Goal: Find specific page/section: Find specific page/section

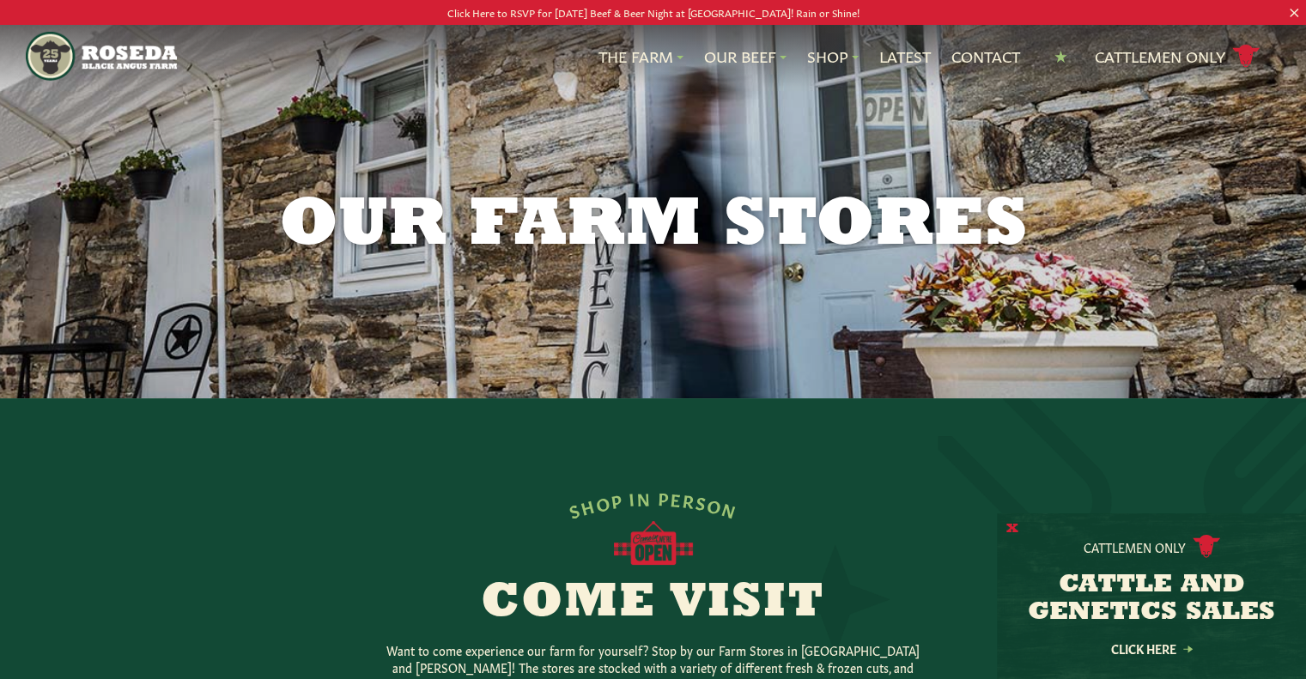
click at [1011, 530] on button "X" at bounding box center [1012, 529] width 12 height 18
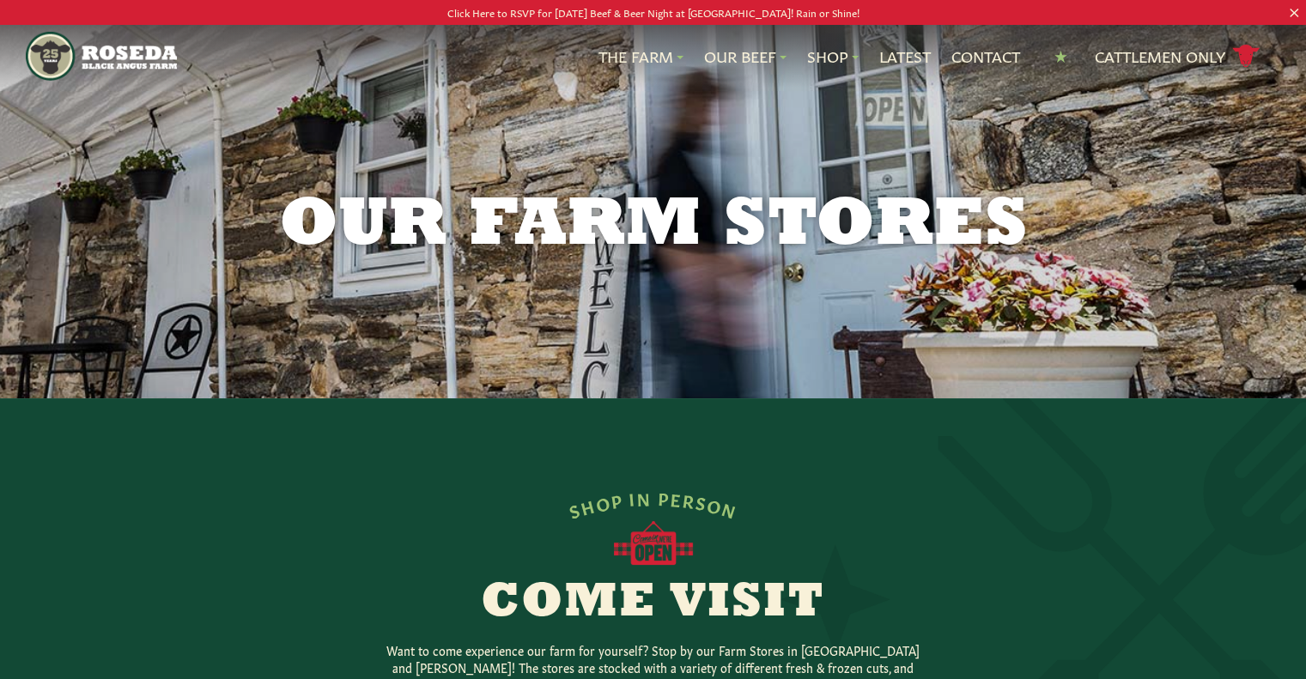
click at [684, 15] on p "Click Here to RSVP for [DATE] Beef & Beer Night at [GEOGRAPHIC_DATA]! Rain or S…" at bounding box center [652, 12] width 1175 height 18
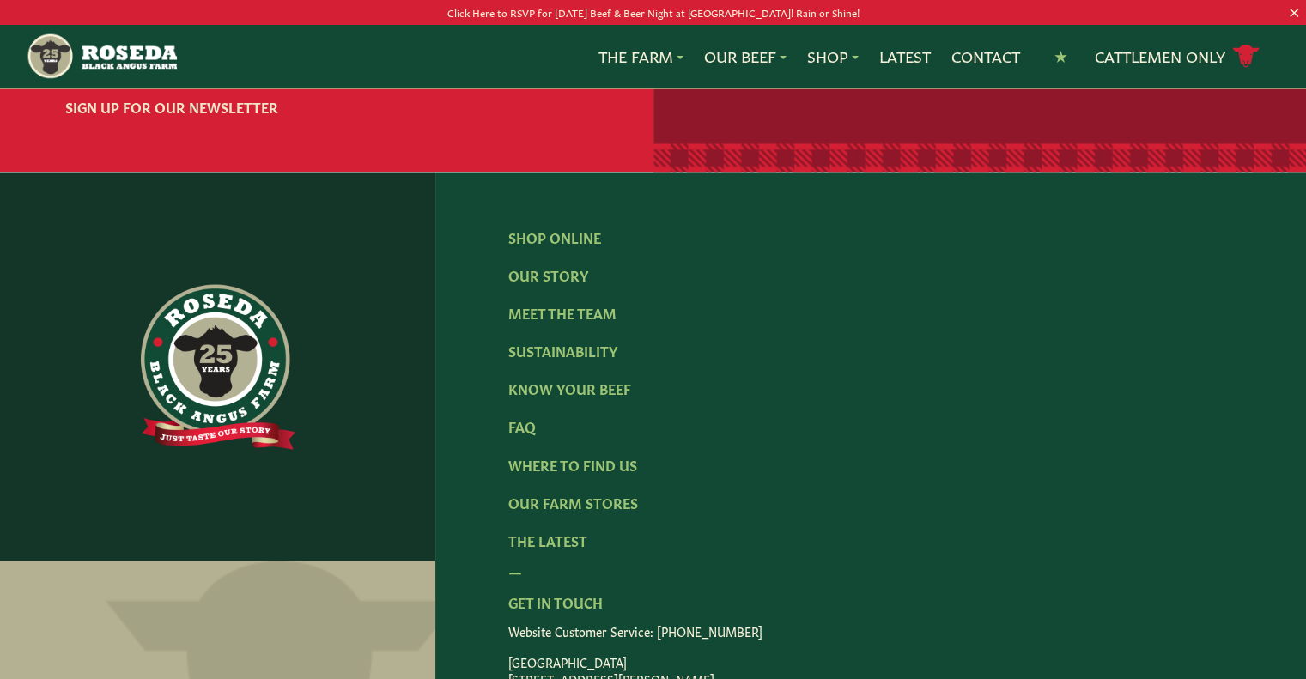
scroll to position [2828, 0]
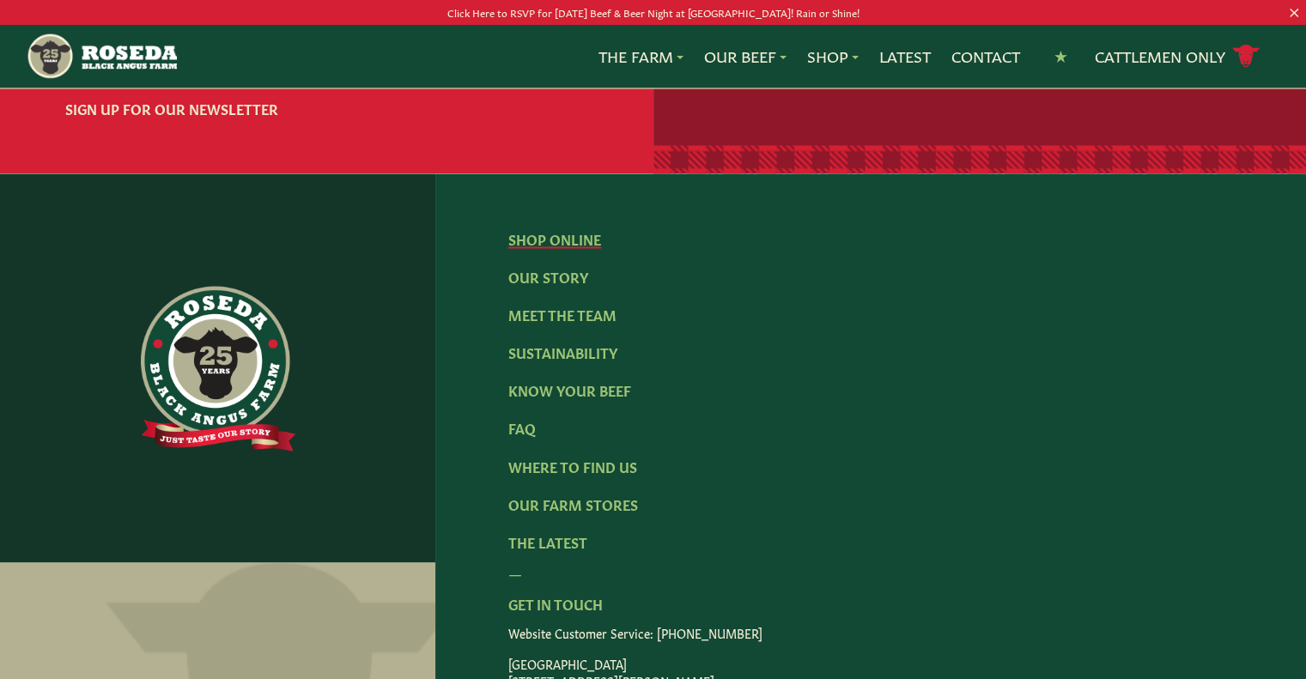
click at [562, 248] on link "Shop Online" at bounding box center [554, 238] width 93 height 19
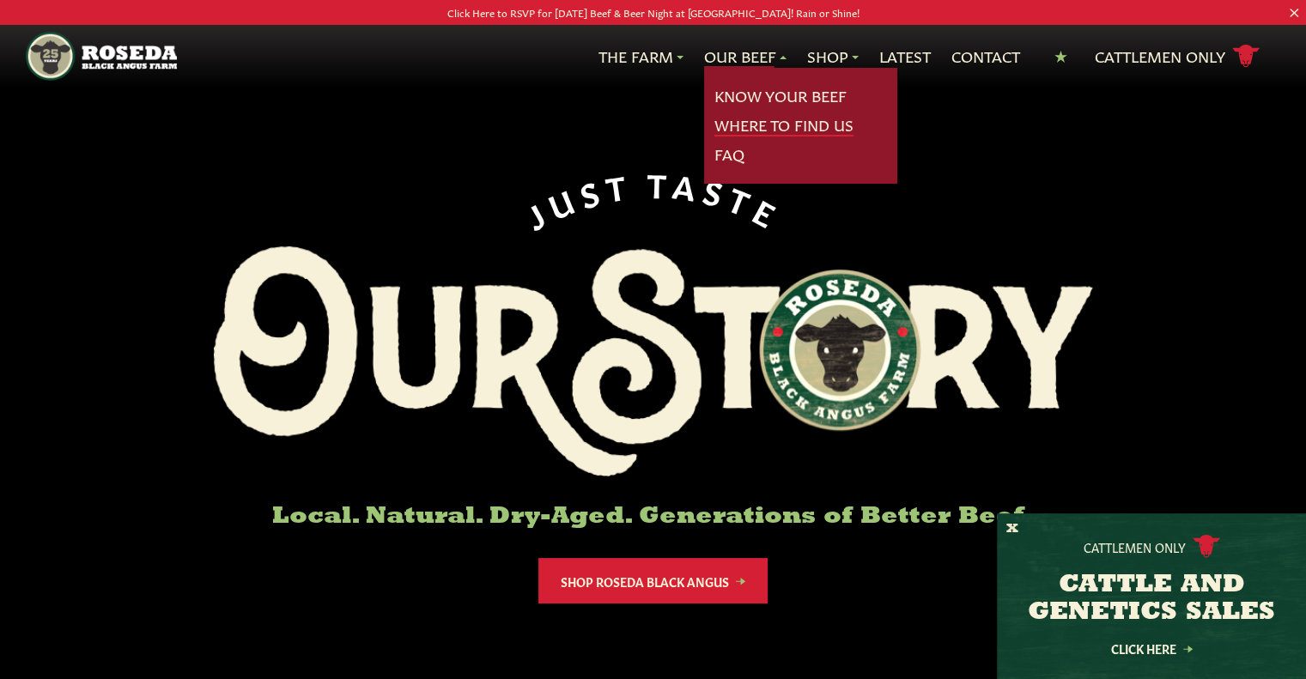
click at [731, 124] on link "Where To Find Us" at bounding box center [783, 125] width 139 height 22
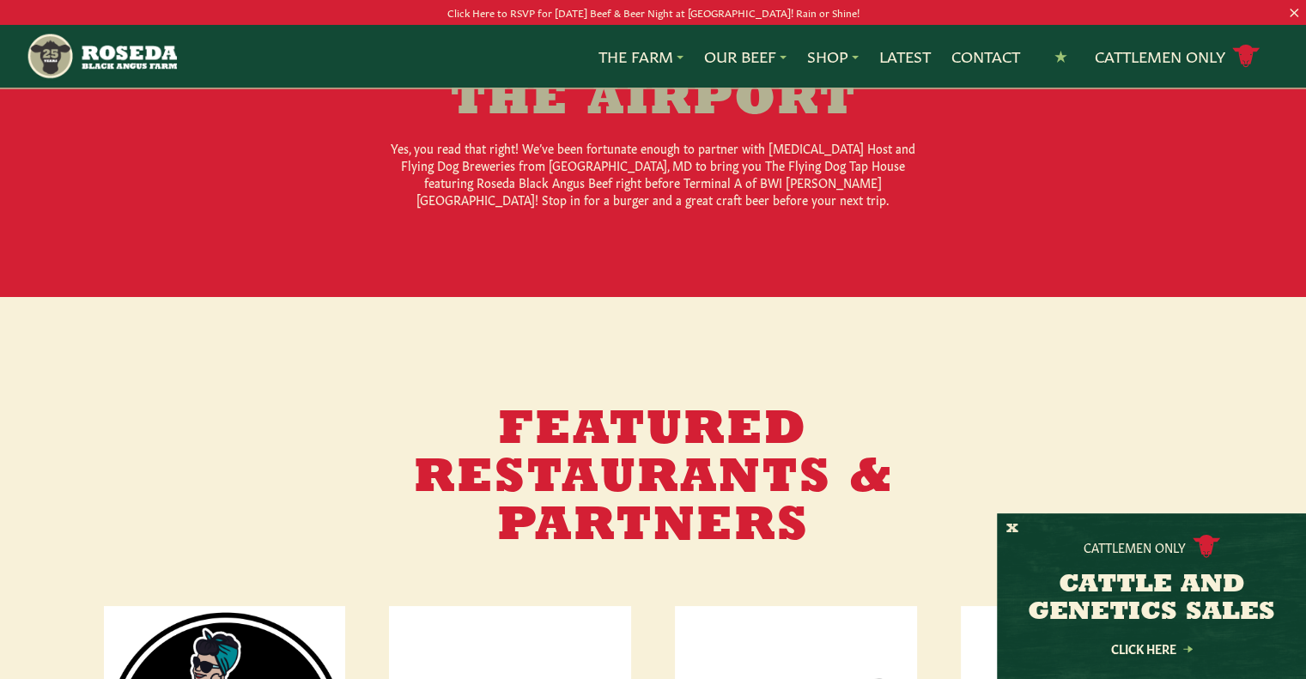
scroll to position [1129, 0]
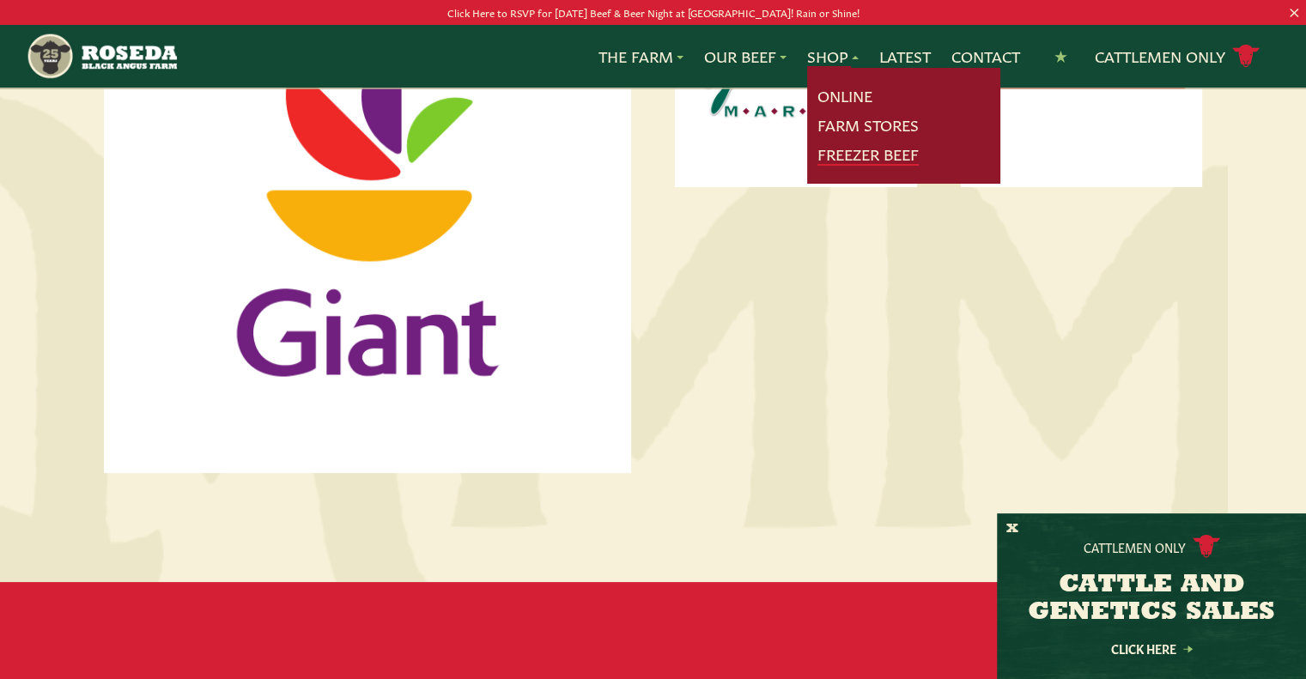
click at [838, 154] on link "Freezer Beef" at bounding box center [867, 154] width 101 height 22
